Goal: Navigation & Orientation: Find specific page/section

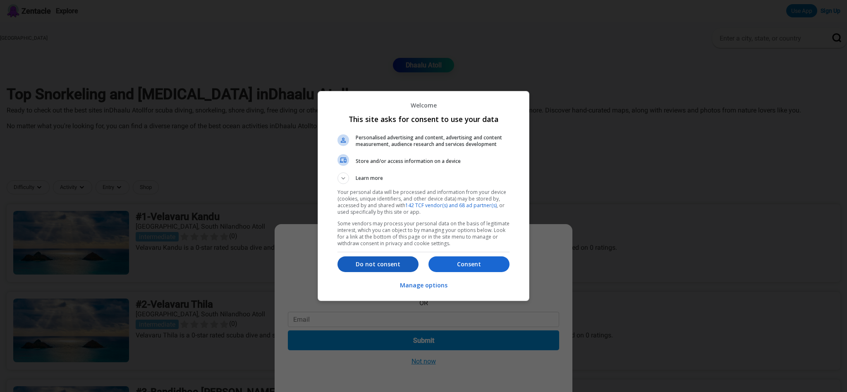
click at [377, 266] on p "Do not consent" at bounding box center [377, 264] width 81 height 8
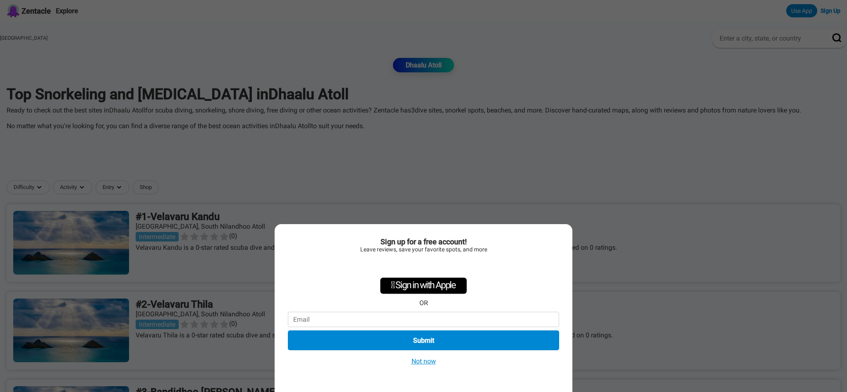
click at [427, 362] on button "Not now" at bounding box center [423, 361] width 29 height 9
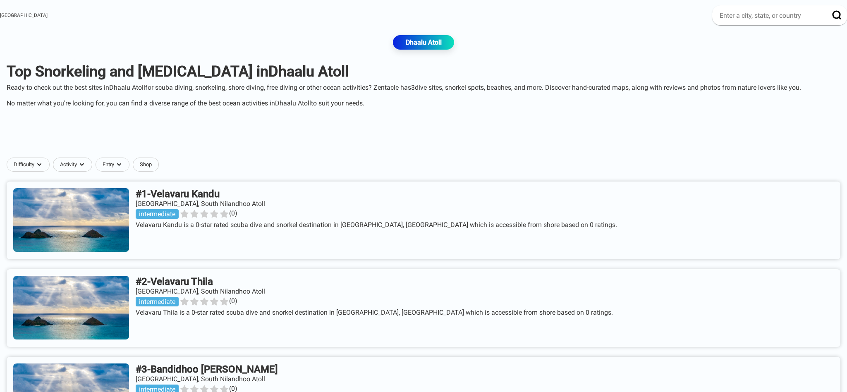
scroll to position [29, 0]
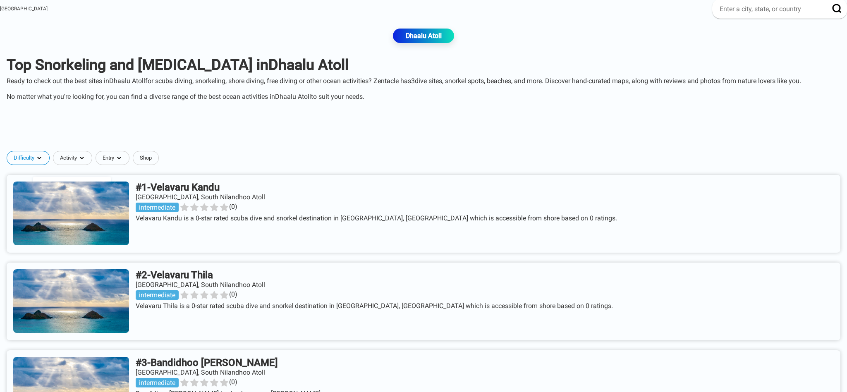
click at [68, 165] on html "Zentacle Explore Use App Sign Up Maldives Dhaalu Atoll Top Snorkeling and [MEDI…" at bounding box center [423, 354] width 847 height 767
click at [111, 165] on html "Zentacle Explore Use App Sign Up Maldives Dhaalu Atoll Top Snorkeling and [MEDI…" at bounding box center [423, 354] width 847 height 767
click at [114, 166] on html "Zentacle Explore Use App Sign Up Maldives Dhaalu Atoll Top Snorkeling and [MEDI…" at bounding box center [423, 354] width 847 height 767
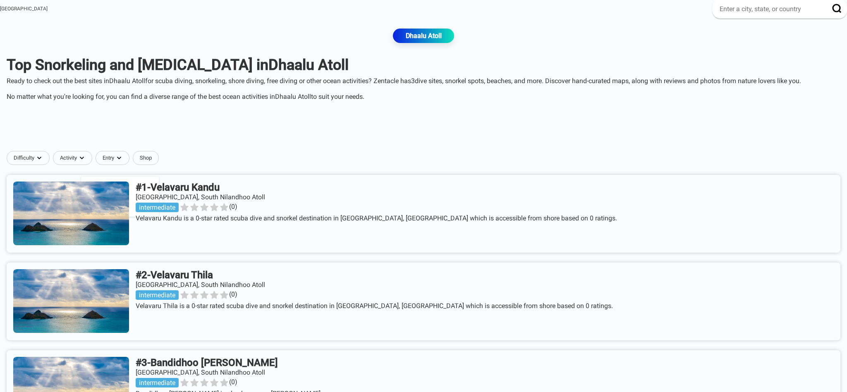
click at [112, 166] on html "Zentacle Explore Use App Sign Up Maldives Dhaalu Atoll Top Snorkeling and [MEDI…" at bounding box center [423, 354] width 847 height 767
click at [153, 166] on html "Zentacle Explore Use App Sign Up Maldives Dhaalu Atoll Top Snorkeling and [MEDI…" at bounding box center [423, 354] width 847 height 767
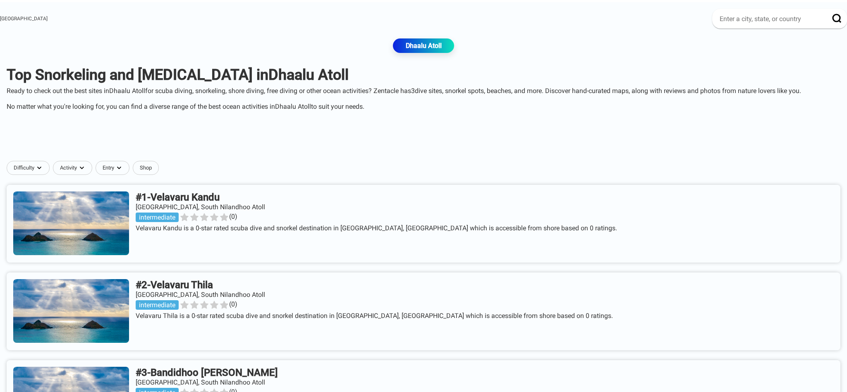
scroll to position [0, 0]
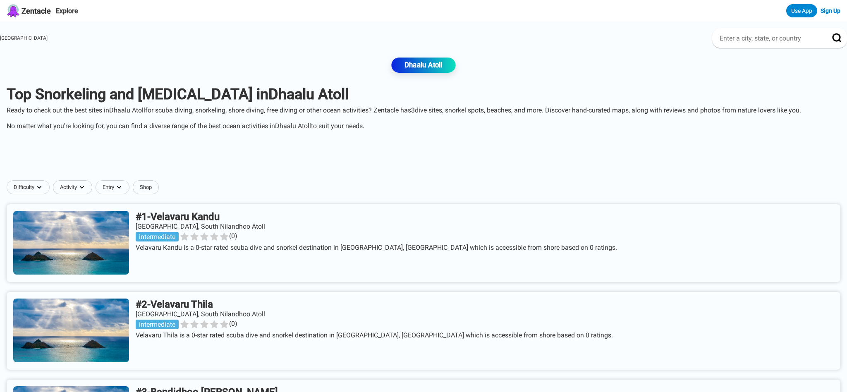
click at [419, 66] on link "Dhaalu Atoll" at bounding box center [423, 64] width 64 height 15
